Goal: Book appointment/travel/reservation

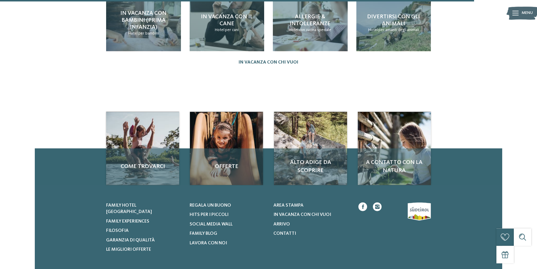
scroll to position [739, 0]
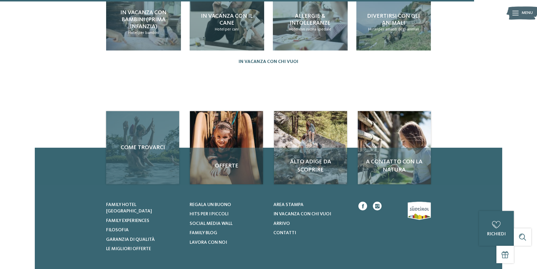
click at [153, 141] on div "Come trovarci" at bounding box center [142, 147] width 73 height 73
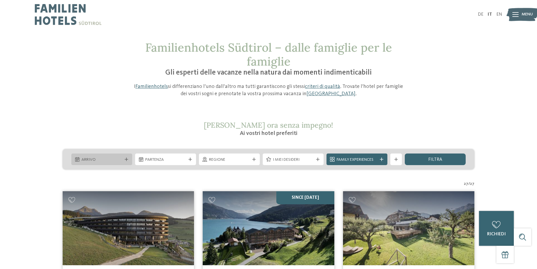
click at [125, 158] on icon at bounding box center [126, 158] width 3 height 3
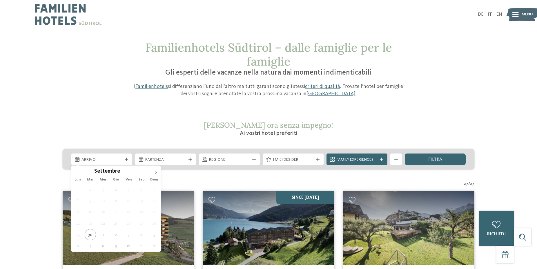
click at [157, 169] on span at bounding box center [156, 170] width 10 height 10
type div "[DATE]"
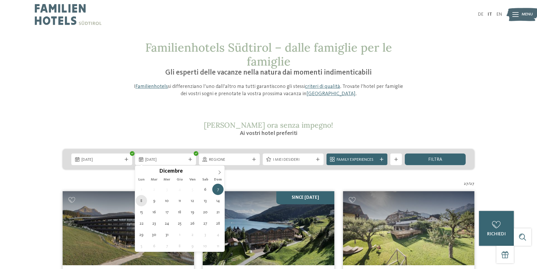
type div "[DATE]"
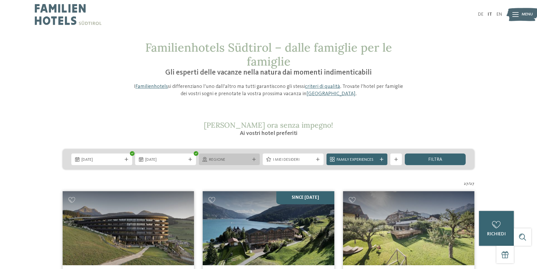
click at [256, 158] on div at bounding box center [254, 158] width 6 height 3
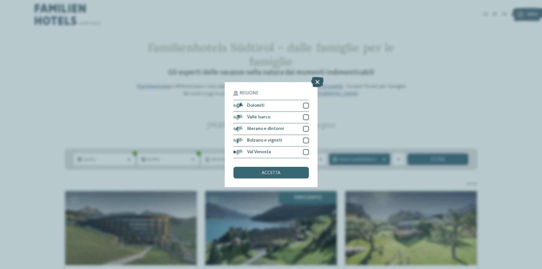
click at [318, 81] on icon at bounding box center [317, 82] width 12 height 10
